Goal: Find specific page/section: Find specific page/section

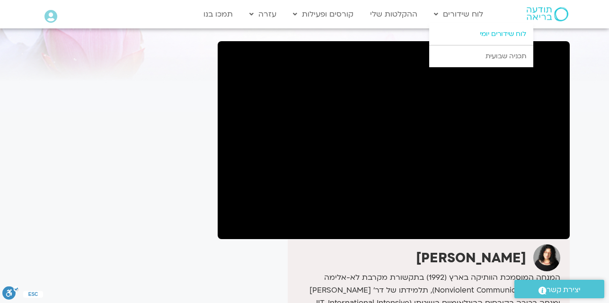
scroll to position [57, 0]
click at [483, 32] on link "לוח שידורים יומי" at bounding box center [481, 34] width 104 height 22
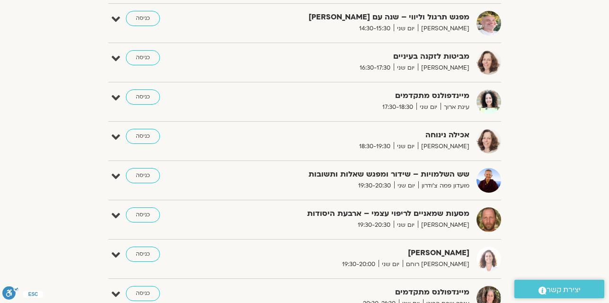
scroll to position [663, 0]
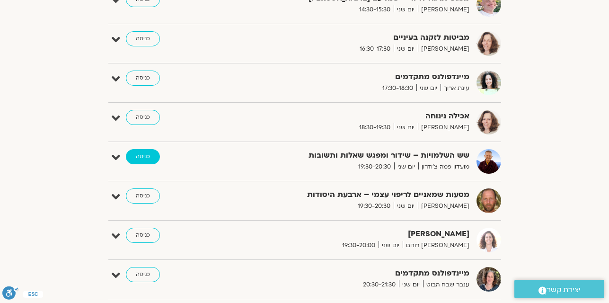
click at [149, 156] on link "כניסה" at bounding box center [143, 156] width 34 height 15
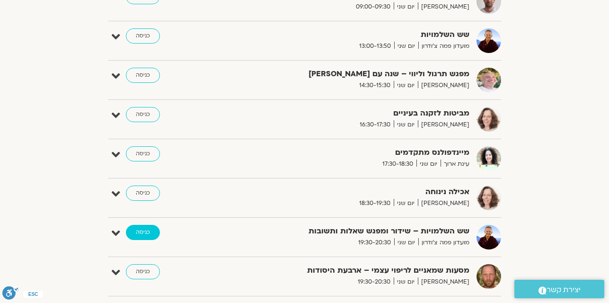
click at [147, 236] on link "כניסה" at bounding box center [143, 232] width 34 height 15
